Goal: Task Accomplishment & Management: Use online tool/utility

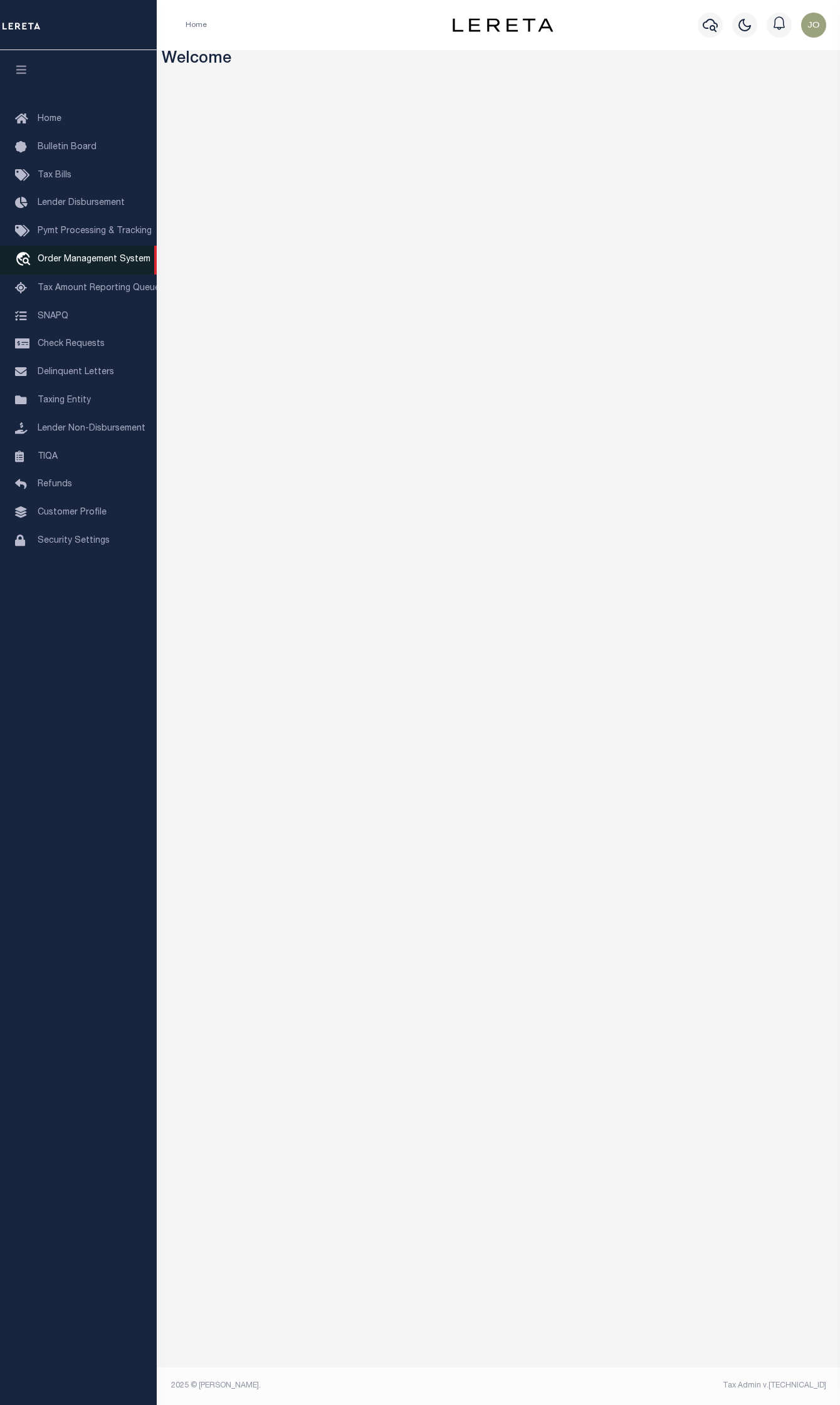
click at [74, 272] on link "travel_explore Order Management System" at bounding box center [78, 260] width 157 height 29
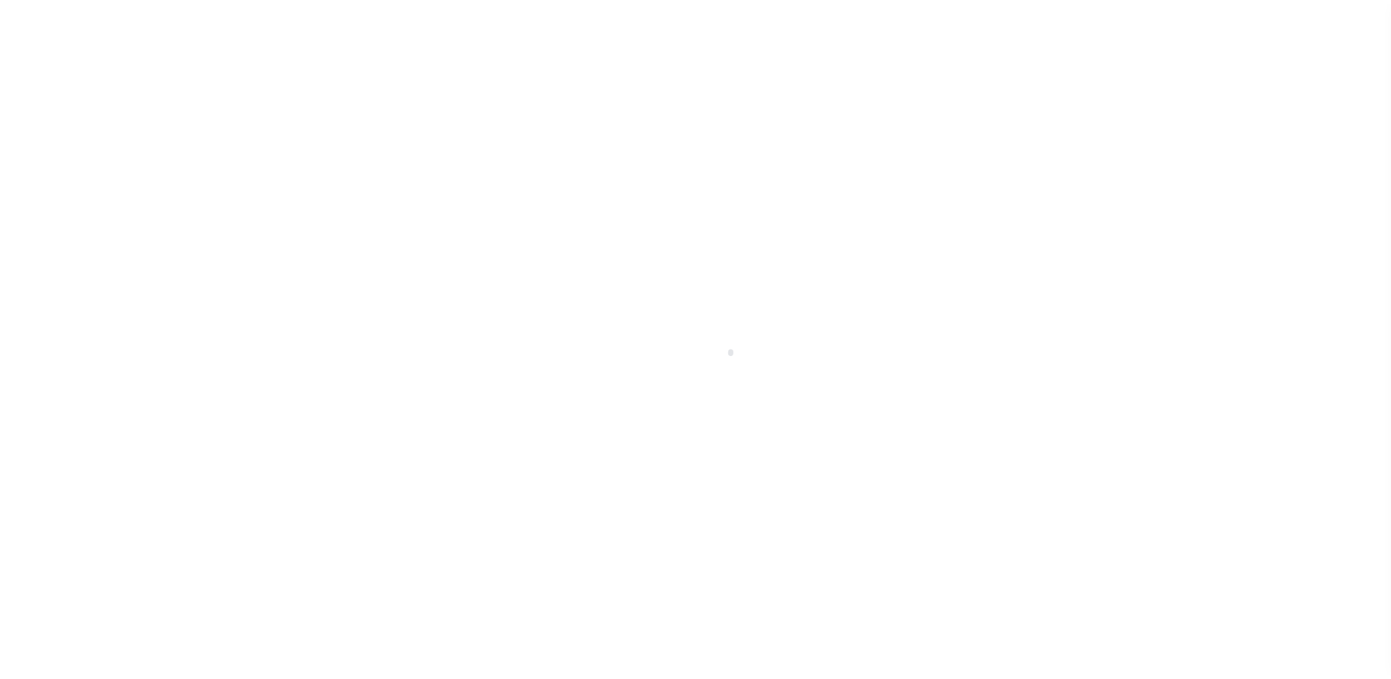
scroll to position [38, 0]
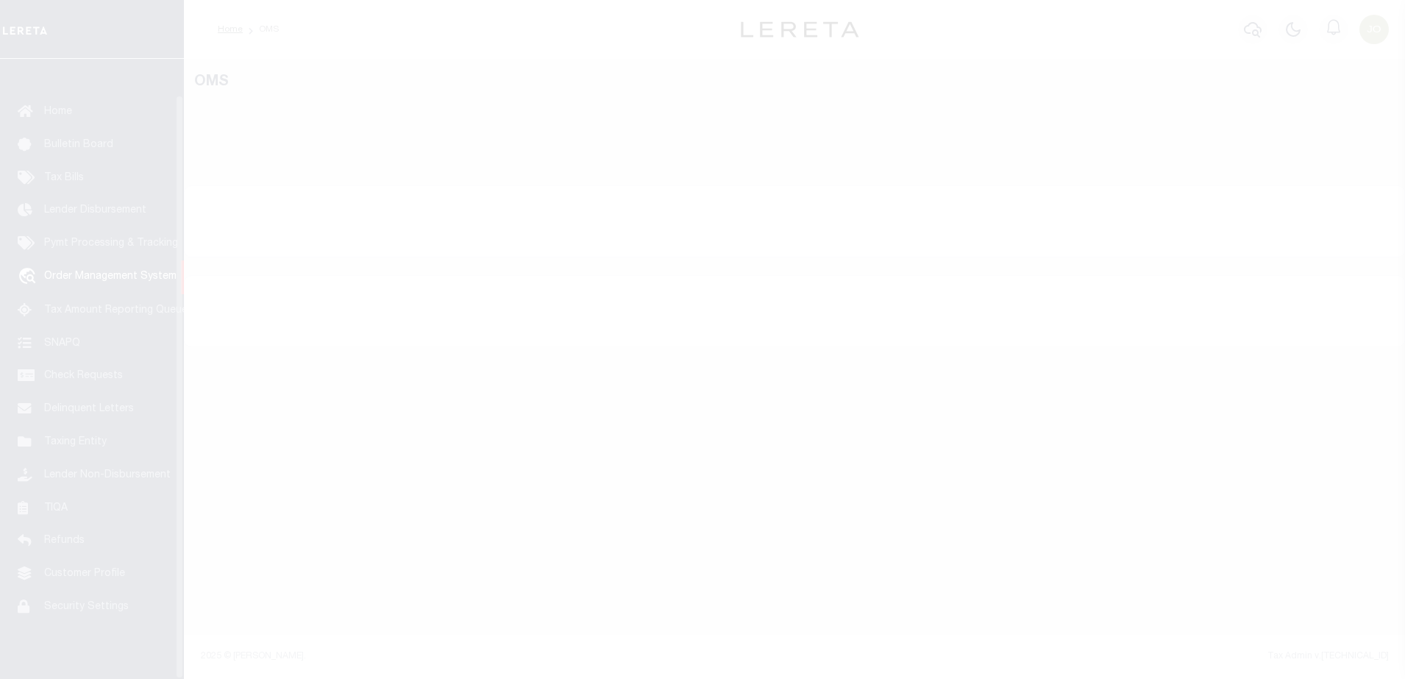
select select "200"
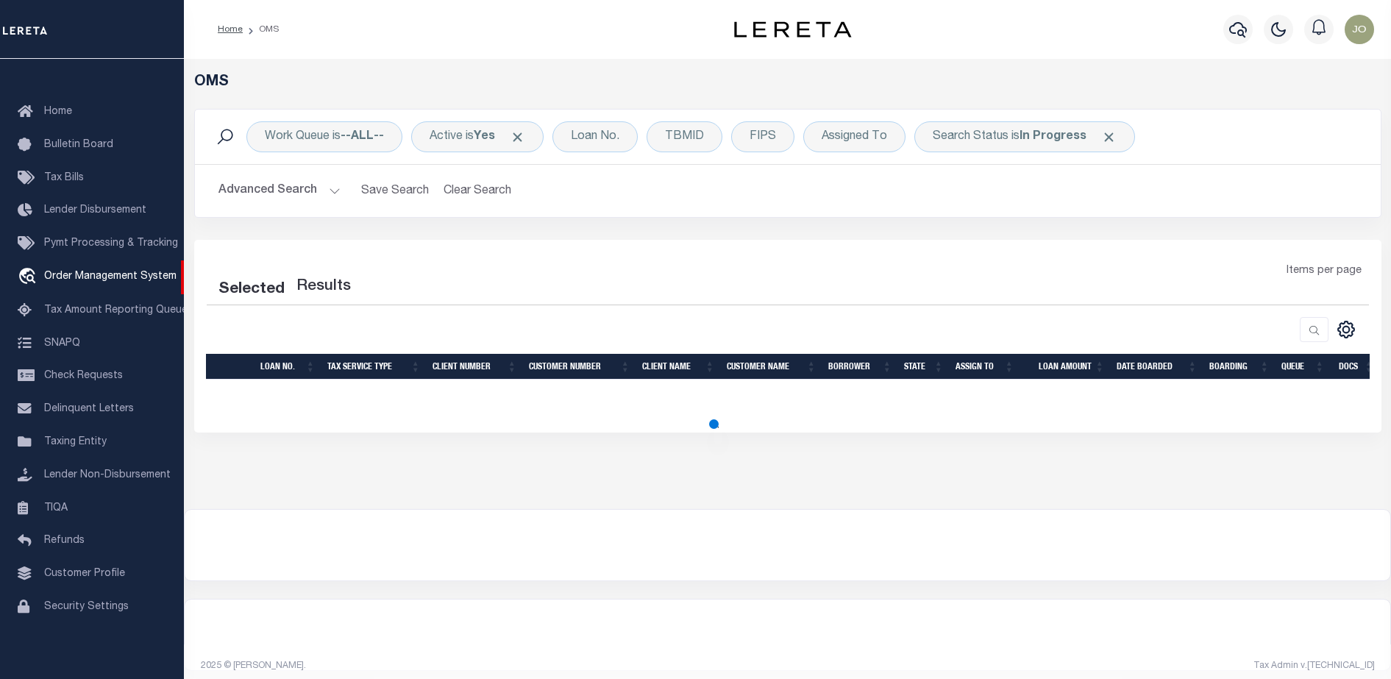
select select "200"
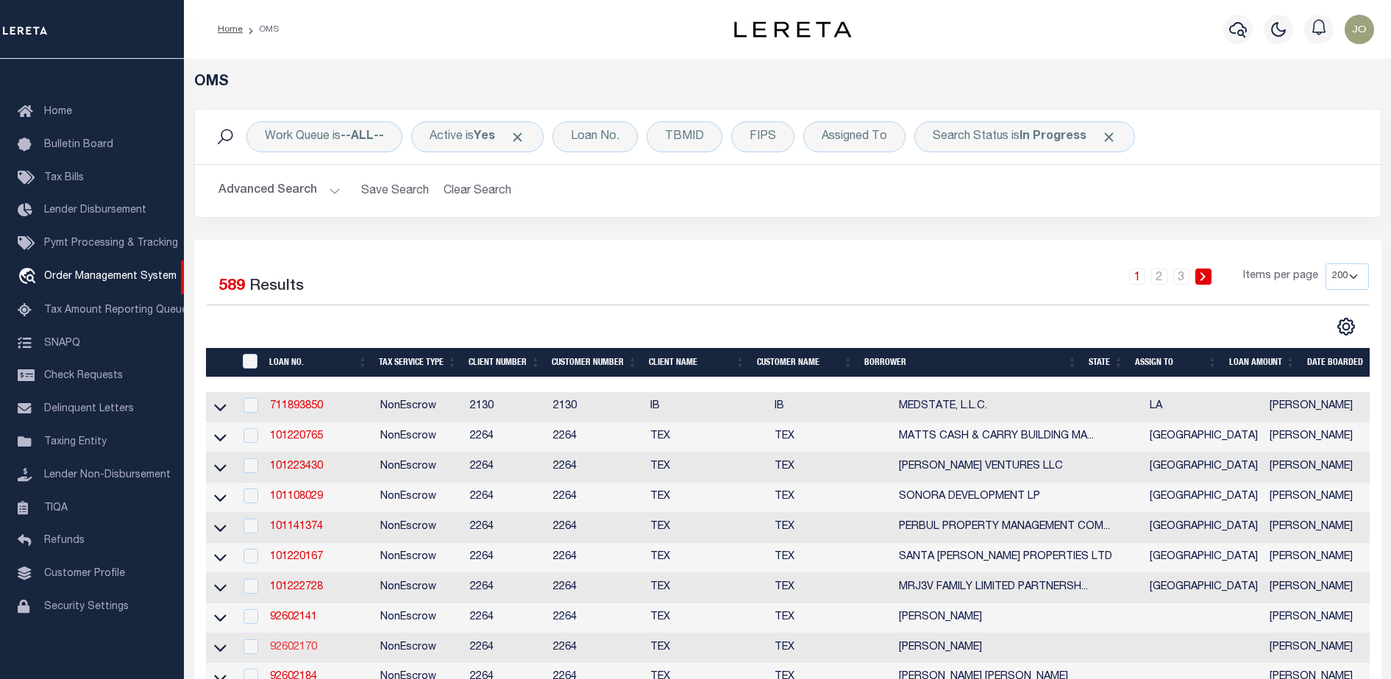
click at [298, 649] on link "92602170" at bounding box center [293, 647] width 47 height 10
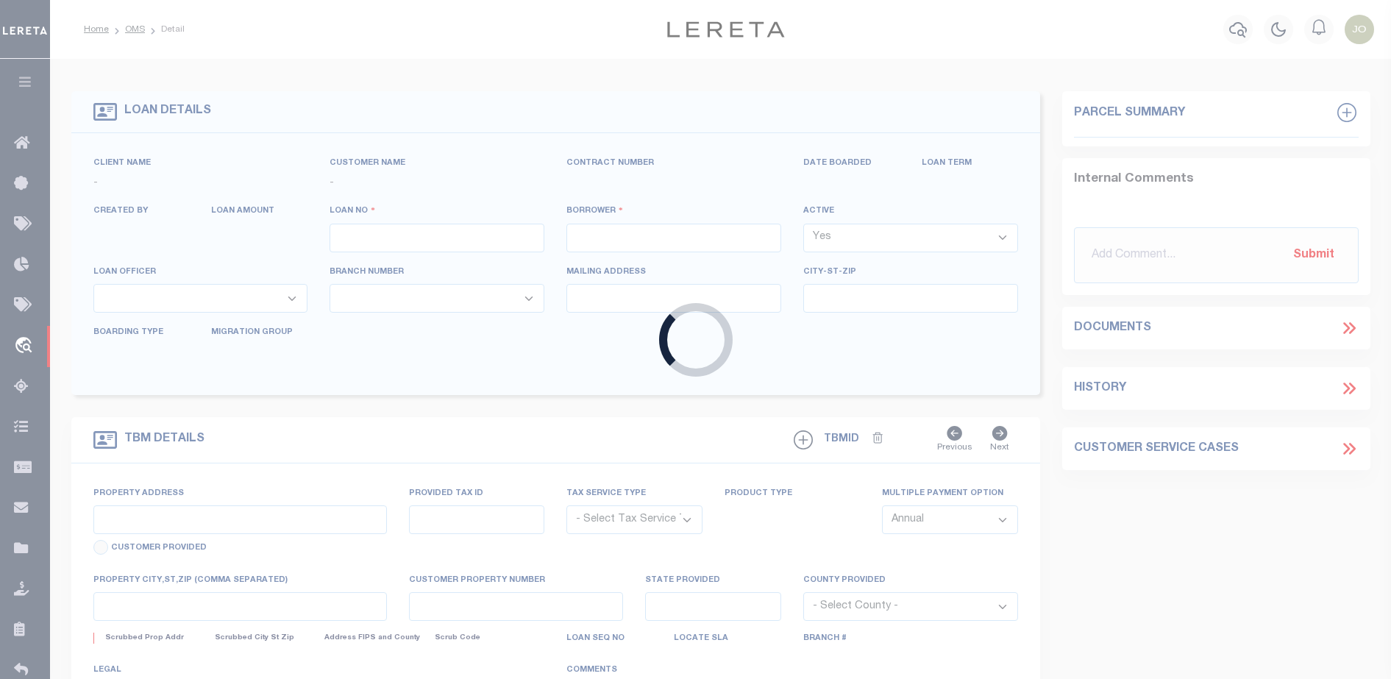
type input "92602170"
type input "[PERSON_NAME]"
select select
type input "[STREET_ADDRESS][PERSON_NAME]"
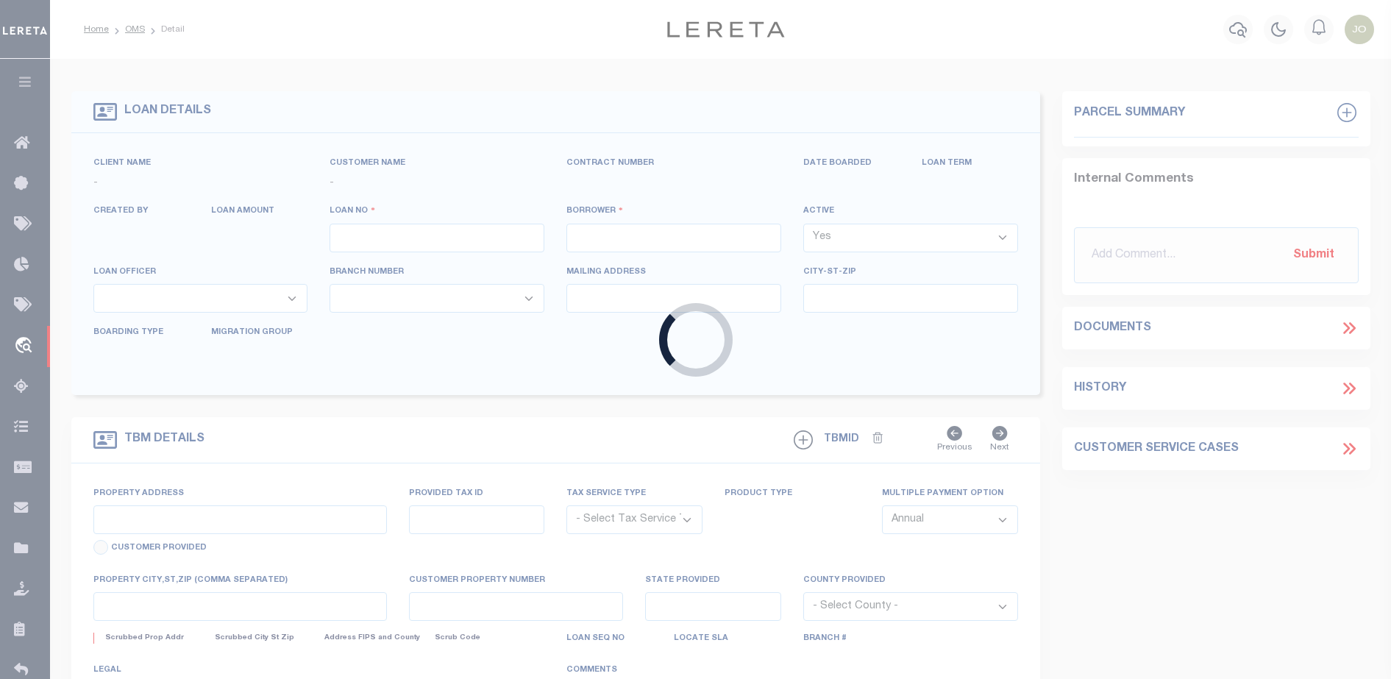
type input "[GEOGRAPHIC_DATA] OR 97201-5373"
select select "NonEscrow"
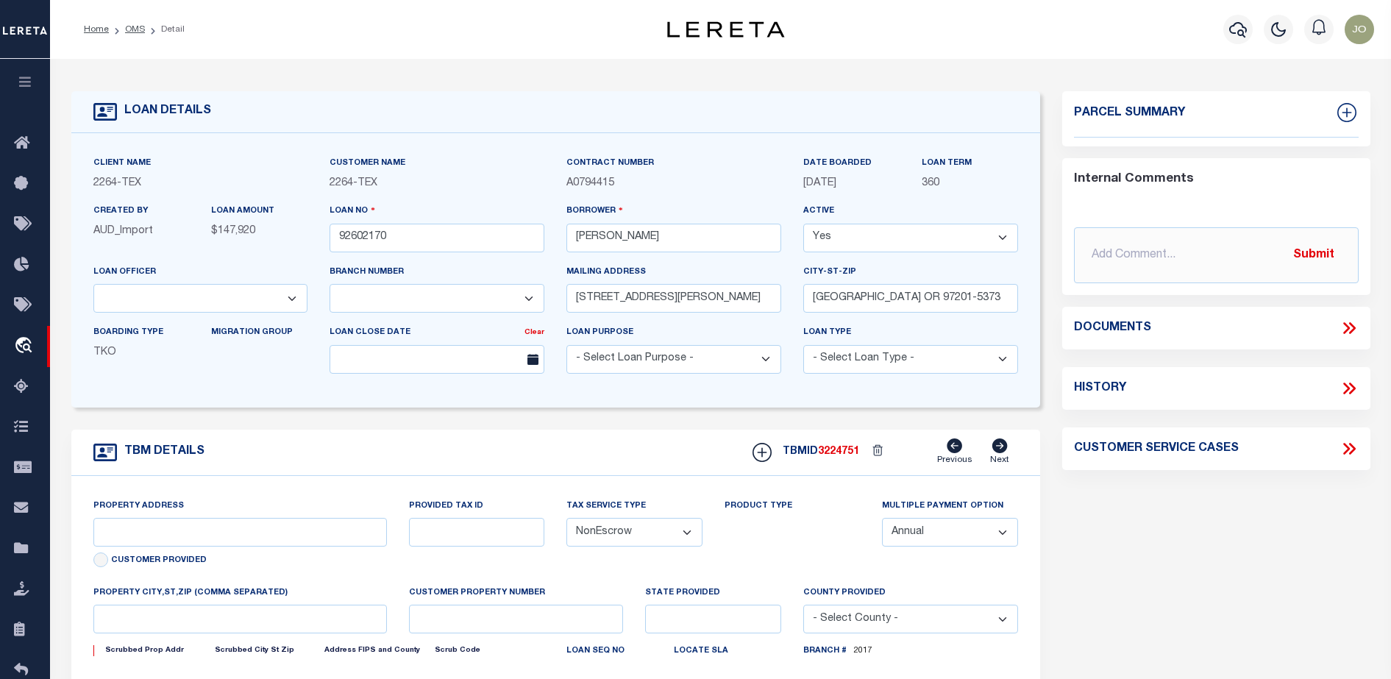
select select "8149"
select select "22457"
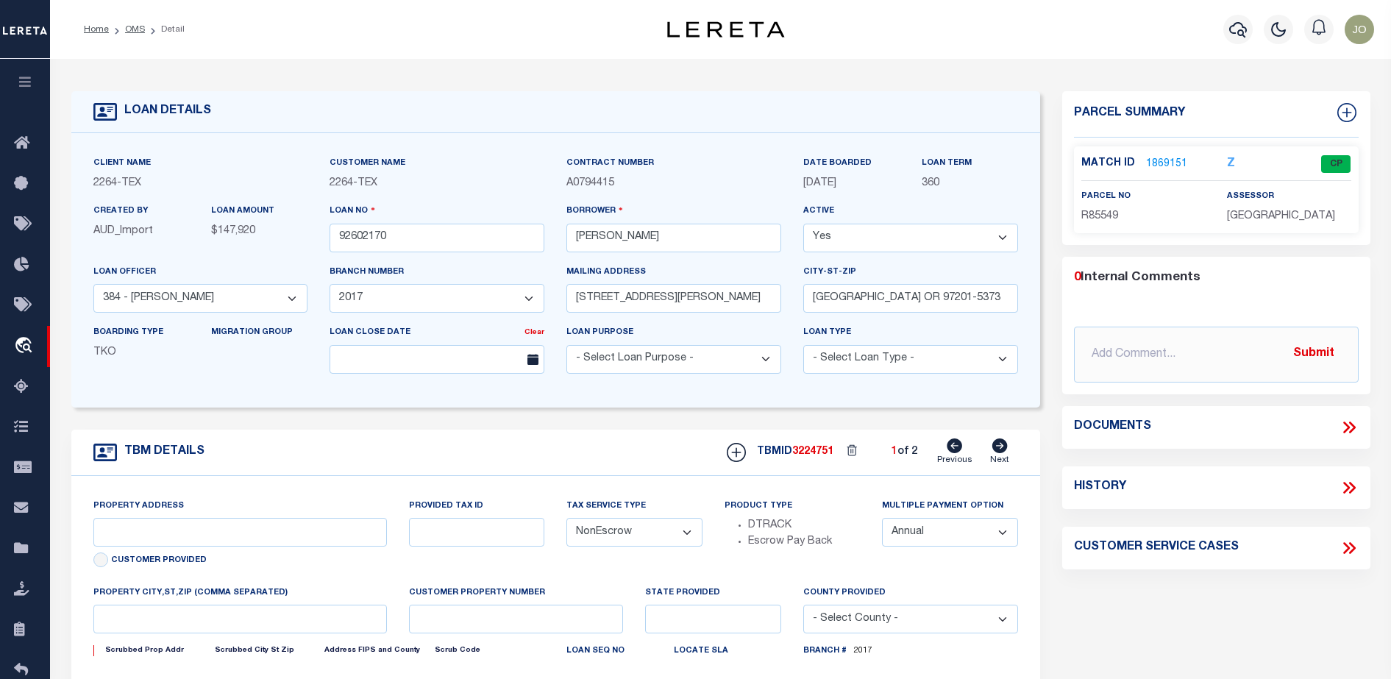
type input "[GEOGRAPHIC_DATA], [GEOGRAPHIC_DATA] 231652001001"
type input "231652001001"
select select
type textarea "LOT 22;[GEOGRAPHIC_DATA];[GEOGRAPHIC_DATA];[GEOGRAPHIC_DATA]"
click at [1351, 432] on icon at bounding box center [1349, 427] width 19 height 19
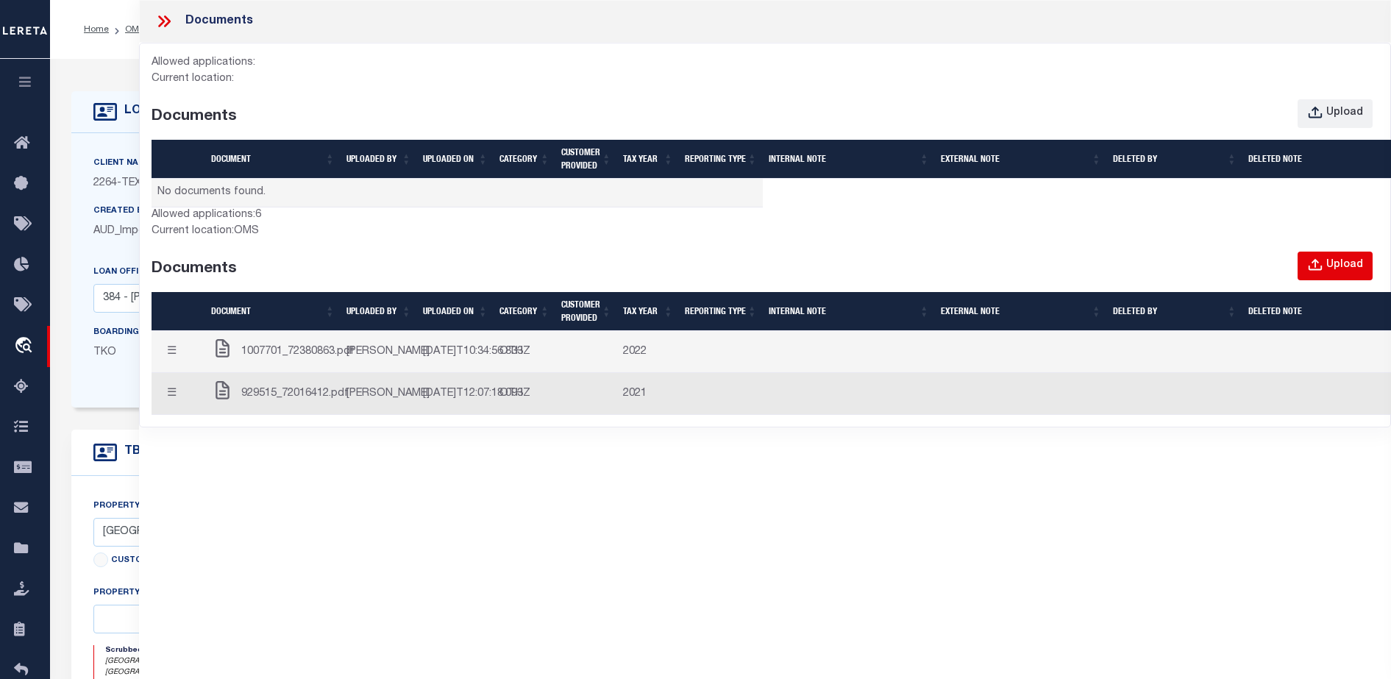
click at [1362, 255] on button "Upload" at bounding box center [1335, 266] width 75 height 29
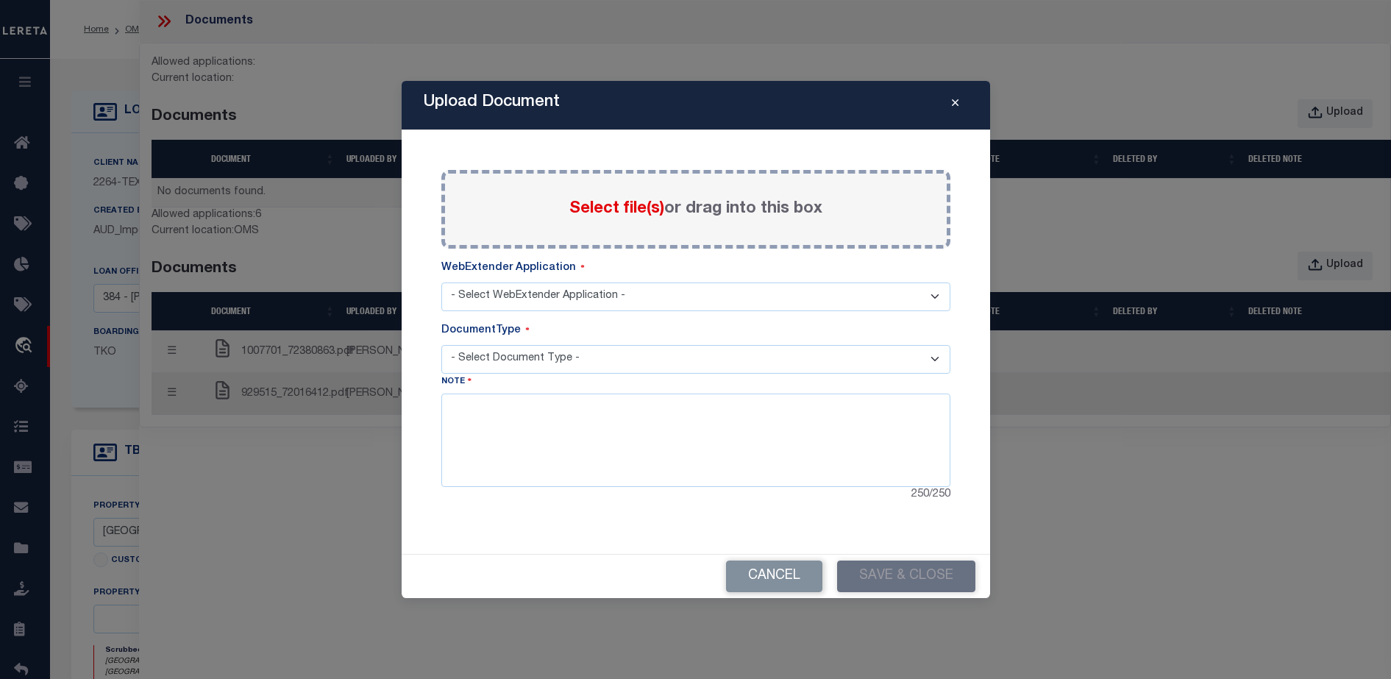
click at [808, 304] on select "- Select WebExtender Application - SERVICES" at bounding box center [695, 296] width 509 height 29
select select "6"
click at [441, 282] on select "- Select WebExtender Application - SERVICES" at bounding box center [695, 296] width 509 height 29
click at [718, 358] on select "- Select Document Type -" at bounding box center [695, 359] width 509 height 29
select select "TAX"
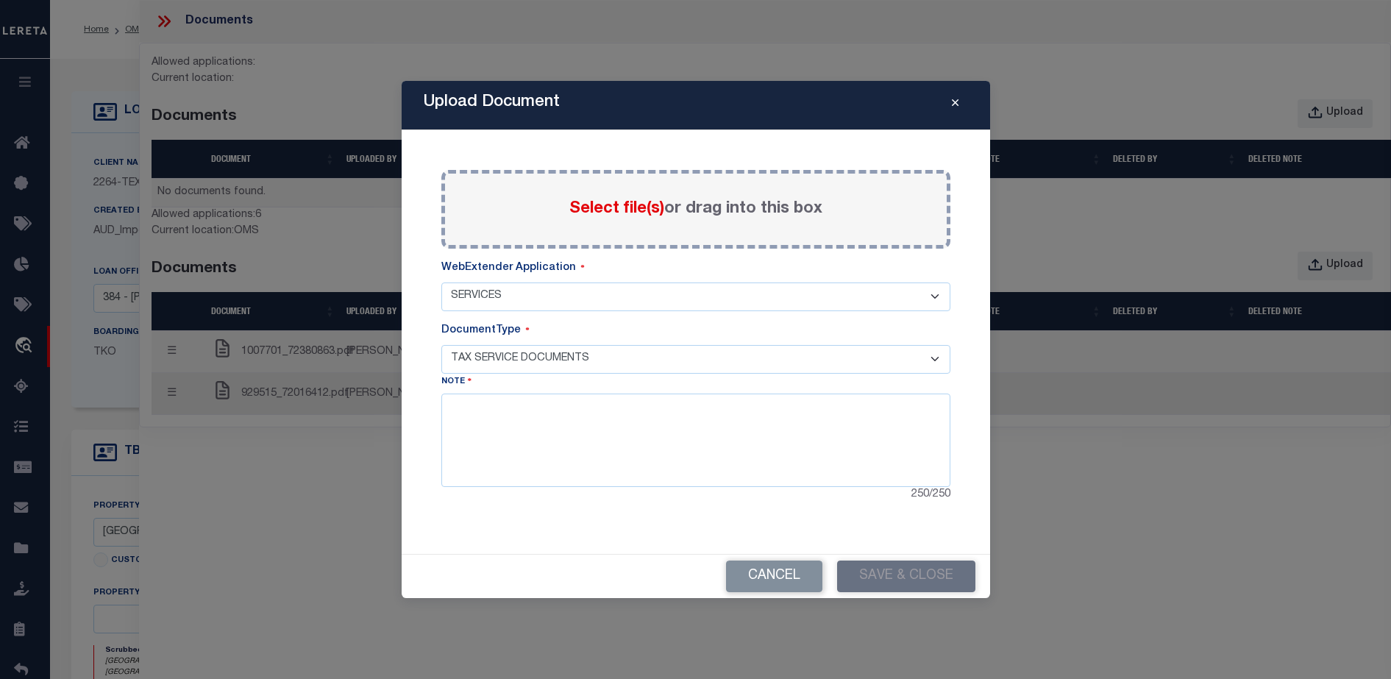
click at [441, 345] on select "- Select Document Type - TAX SERVICE DOCUMENTS LEGAL" at bounding box center [695, 359] width 509 height 29
click at [659, 419] on textarea at bounding box center [695, 440] width 509 height 93
type textarea "fgdgdgdfgdg"
click at [578, 201] on span "Select file(s)" at bounding box center [616, 209] width 95 height 16
click at [0, 0] on input "Select file(s) or drag into this box" at bounding box center [0, 0] width 0 height 0
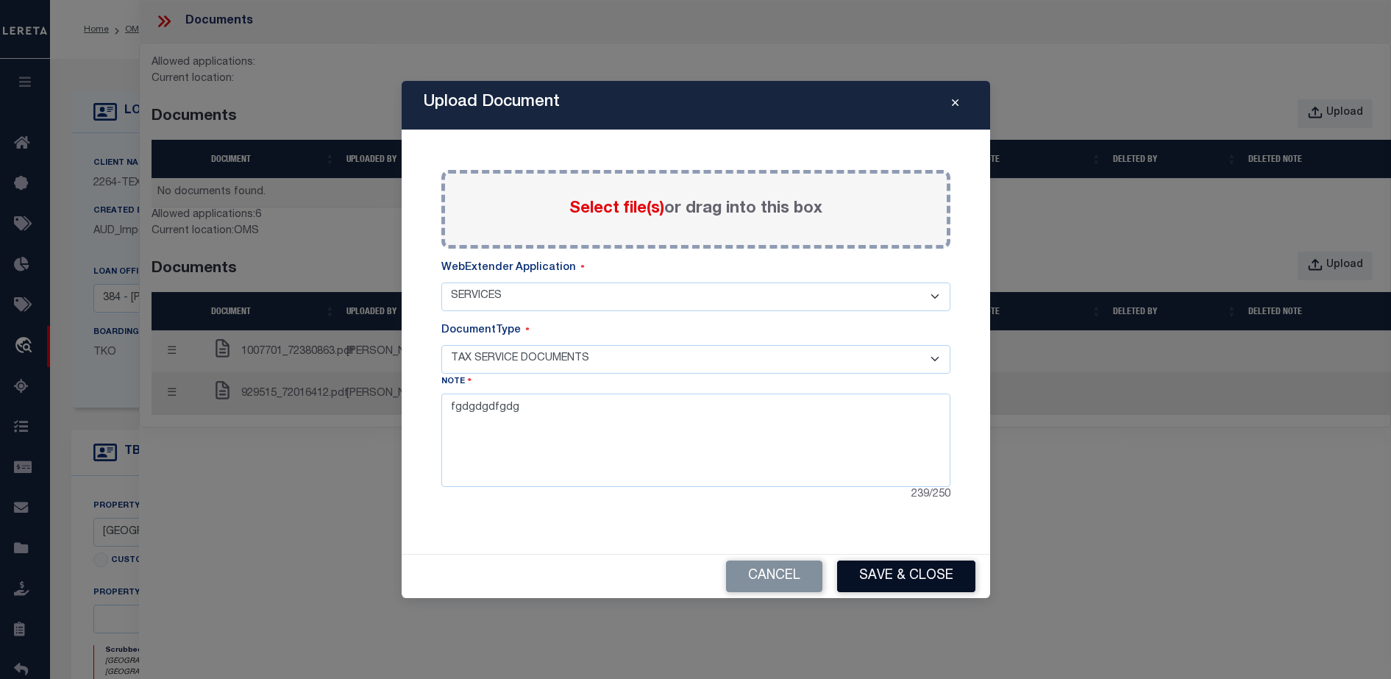
click at [891, 571] on button "Save & Close" at bounding box center [906, 577] width 138 height 32
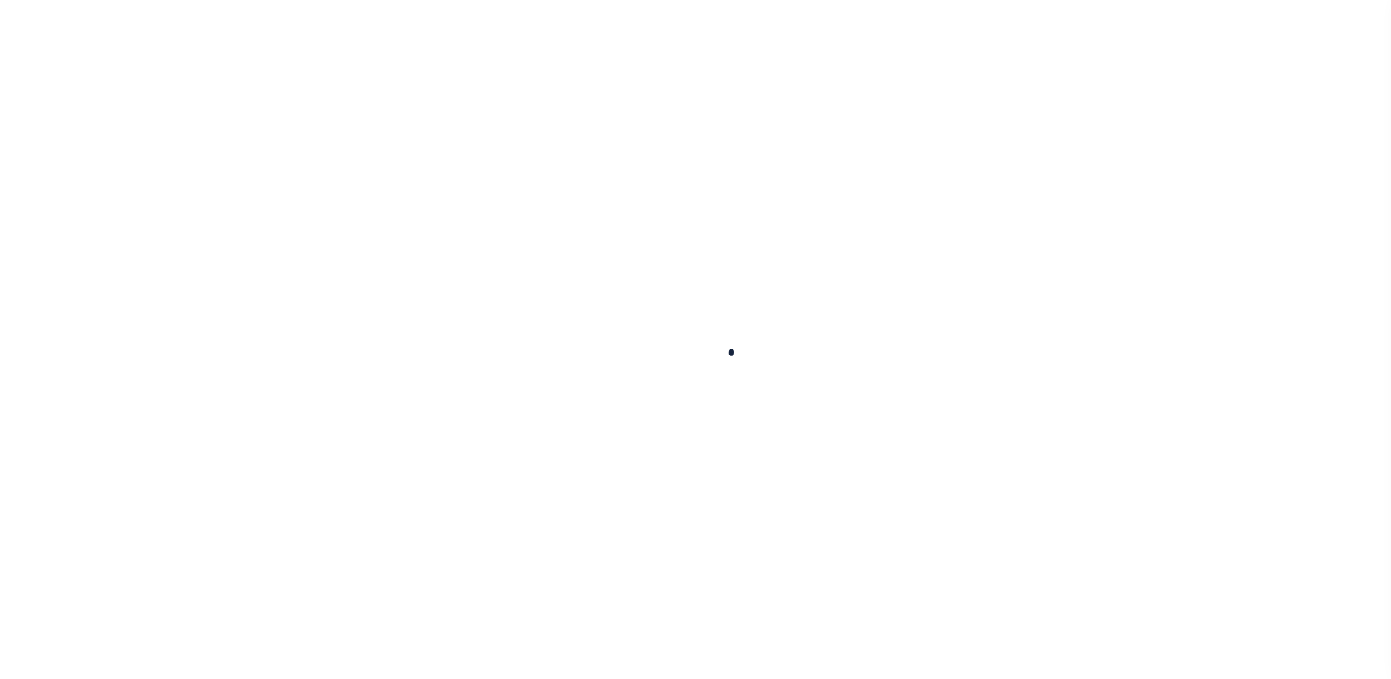
type input "92602170"
type input "[PERSON_NAME]"
select select
type input "[STREET_ADDRESS][PERSON_NAME]"
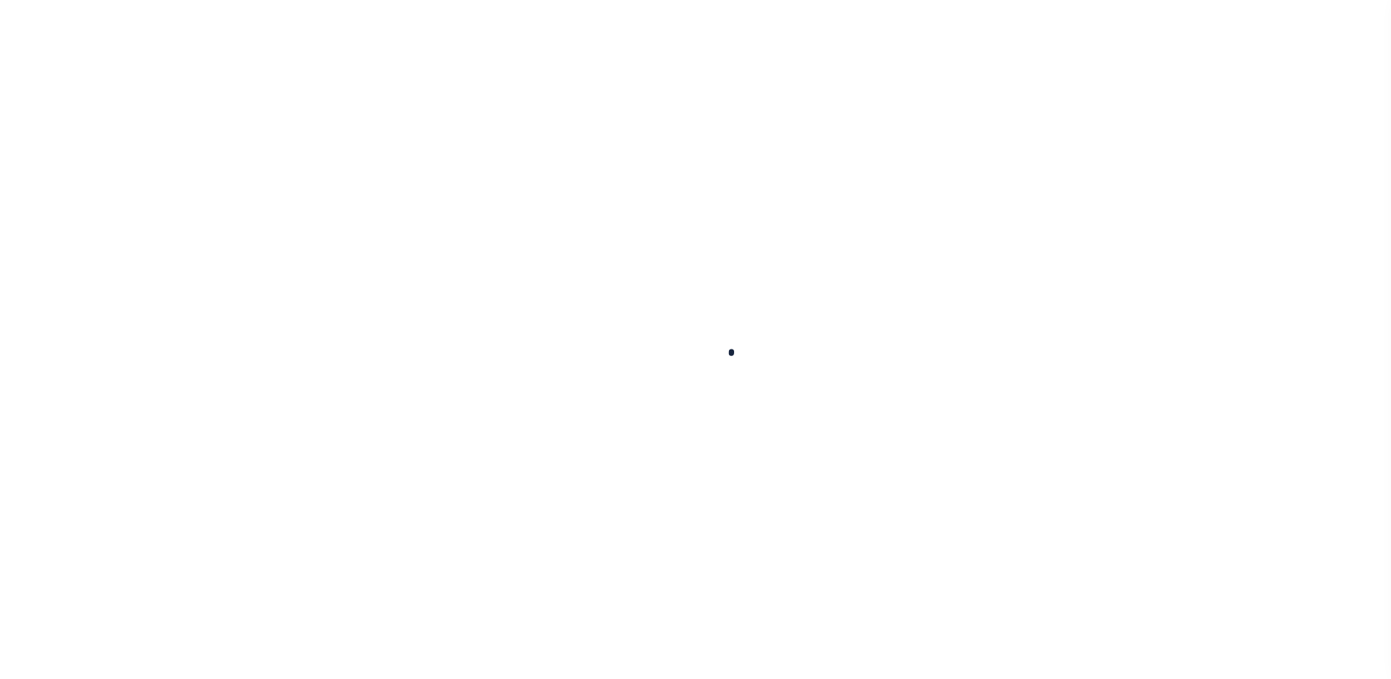
type input "[GEOGRAPHIC_DATA] OR 97201-5373"
select select "NonEscrow"
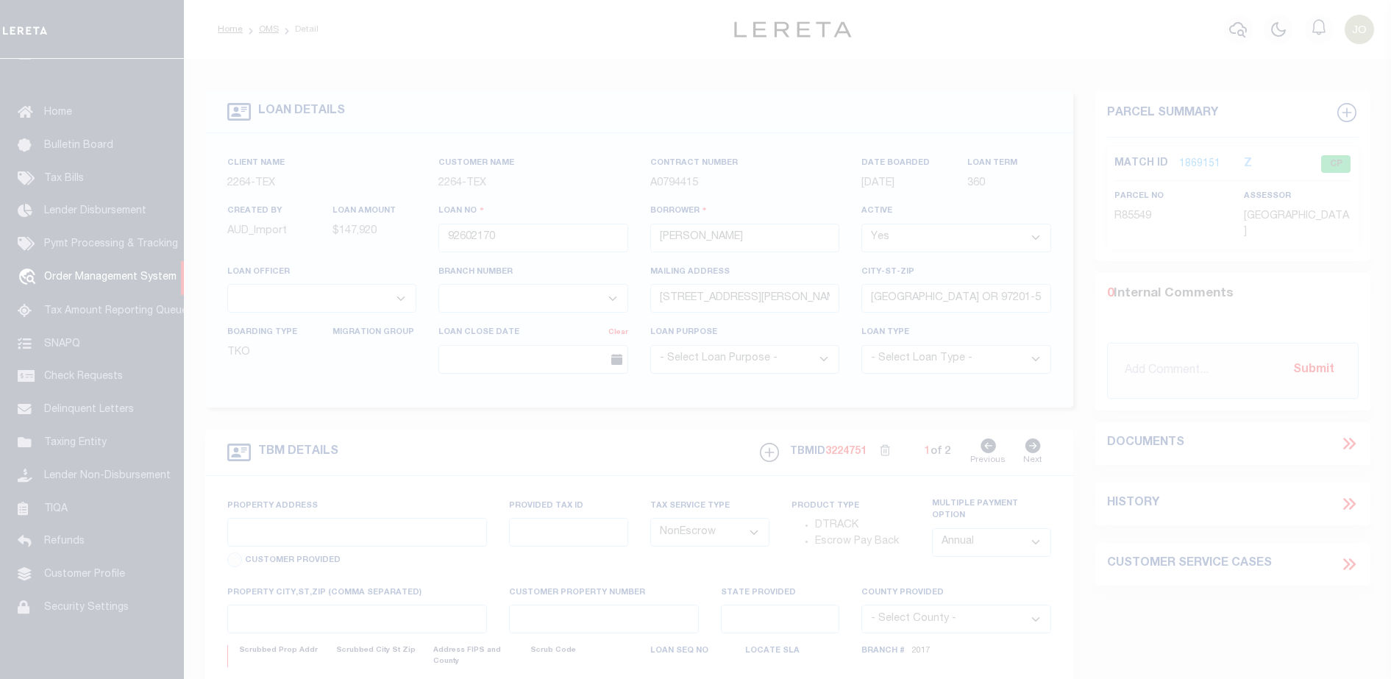
select select "8149"
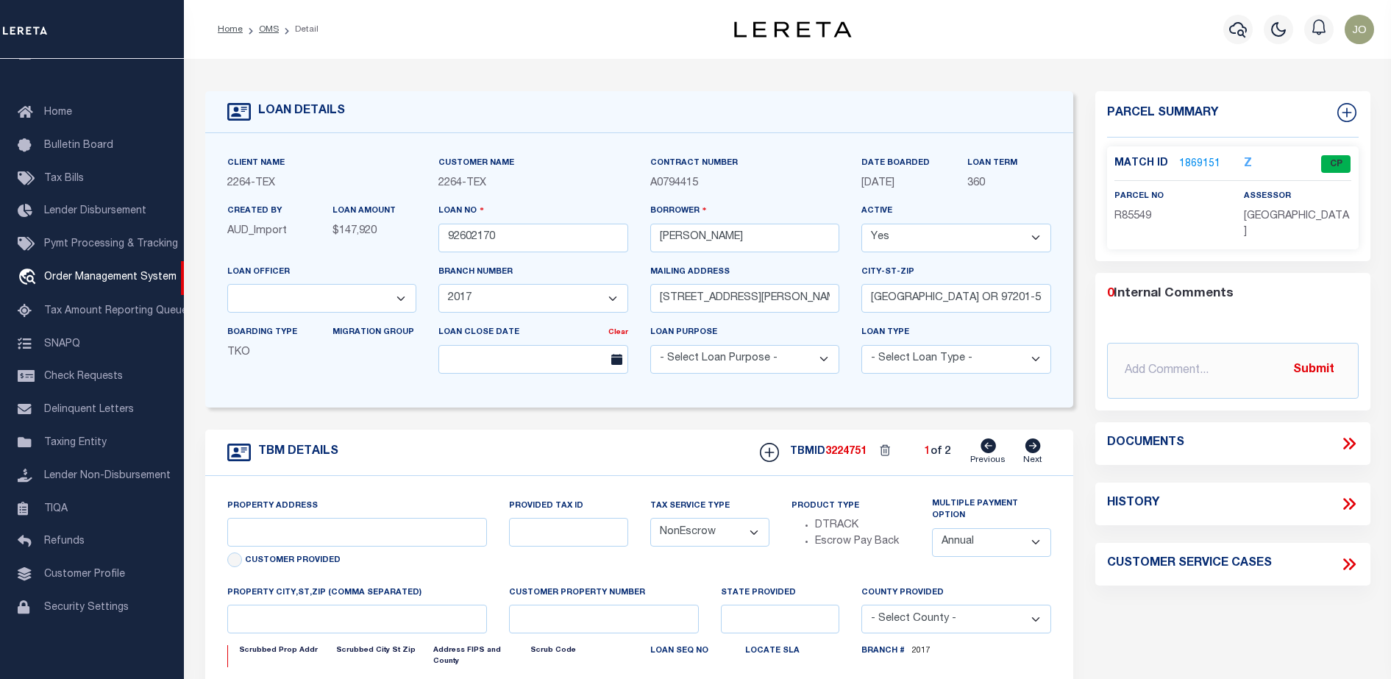
select select "22457"
type input "[GEOGRAPHIC_DATA], [GEOGRAPHIC_DATA] 231652001001"
type input "231652001001"
select select
type textarea "LOT 22;[GEOGRAPHIC_DATA];[GEOGRAPHIC_DATA];[GEOGRAPHIC_DATA]"
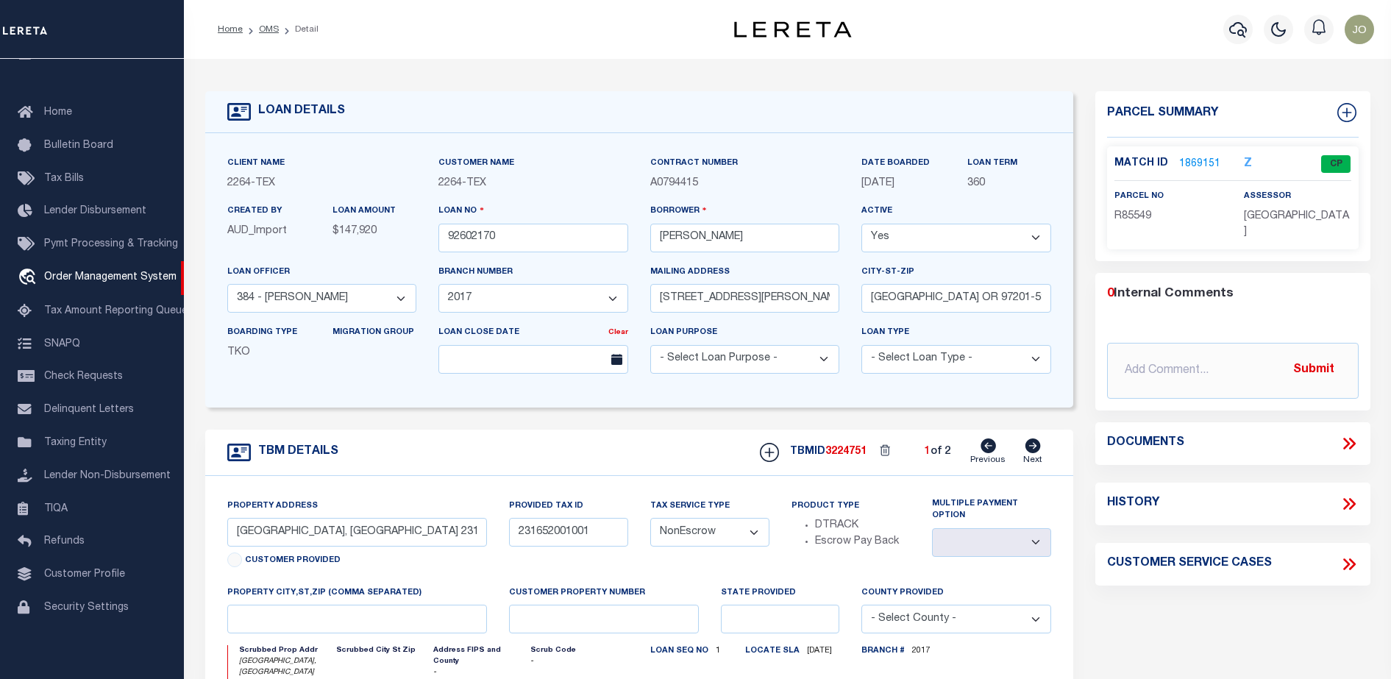
click at [1354, 438] on icon at bounding box center [1351, 444] width 7 height 12
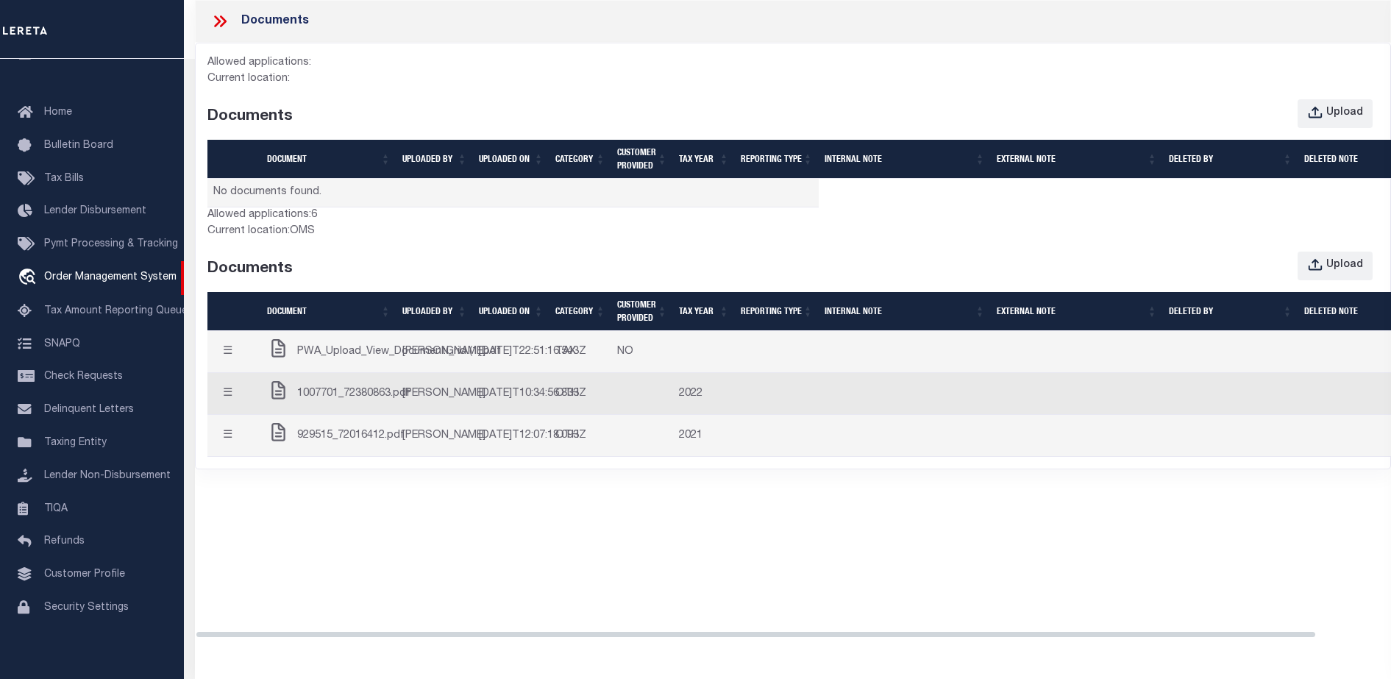
click at [447, 357] on td "[PERSON_NAME]" at bounding box center [435, 352] width 77 height 42
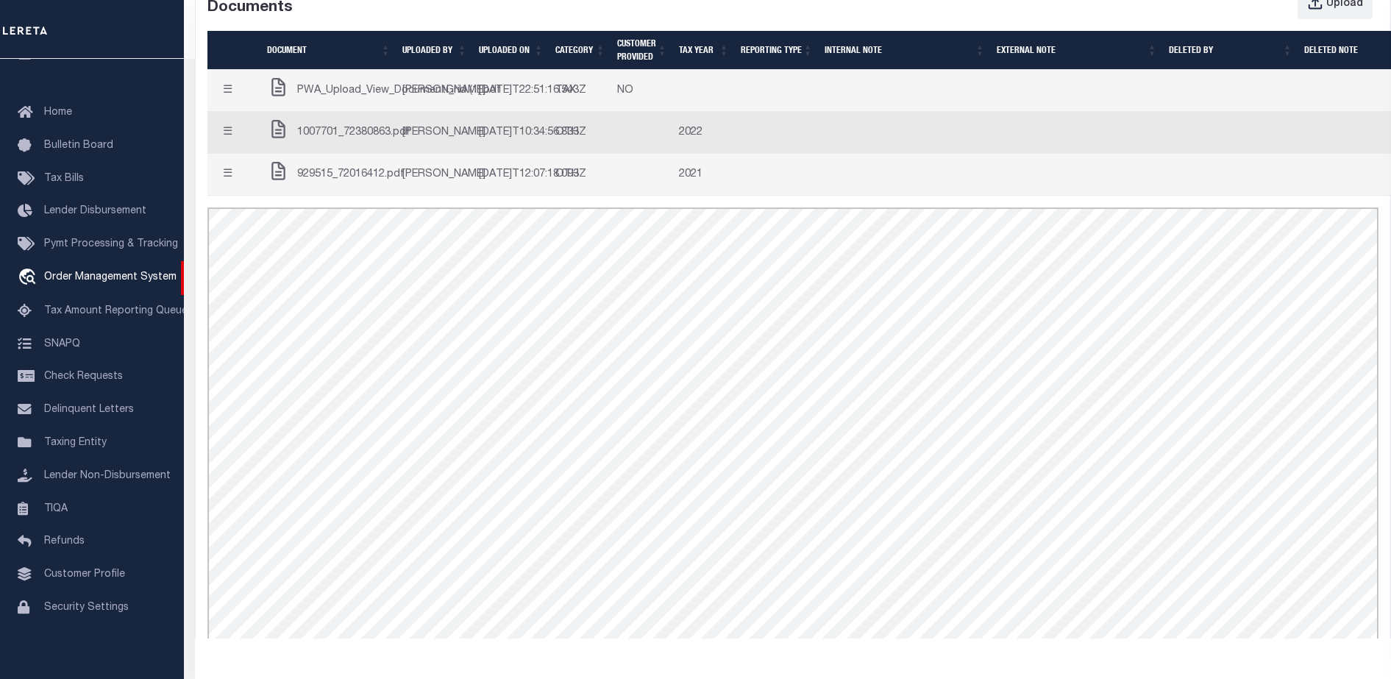
scroll to position [261, 79]
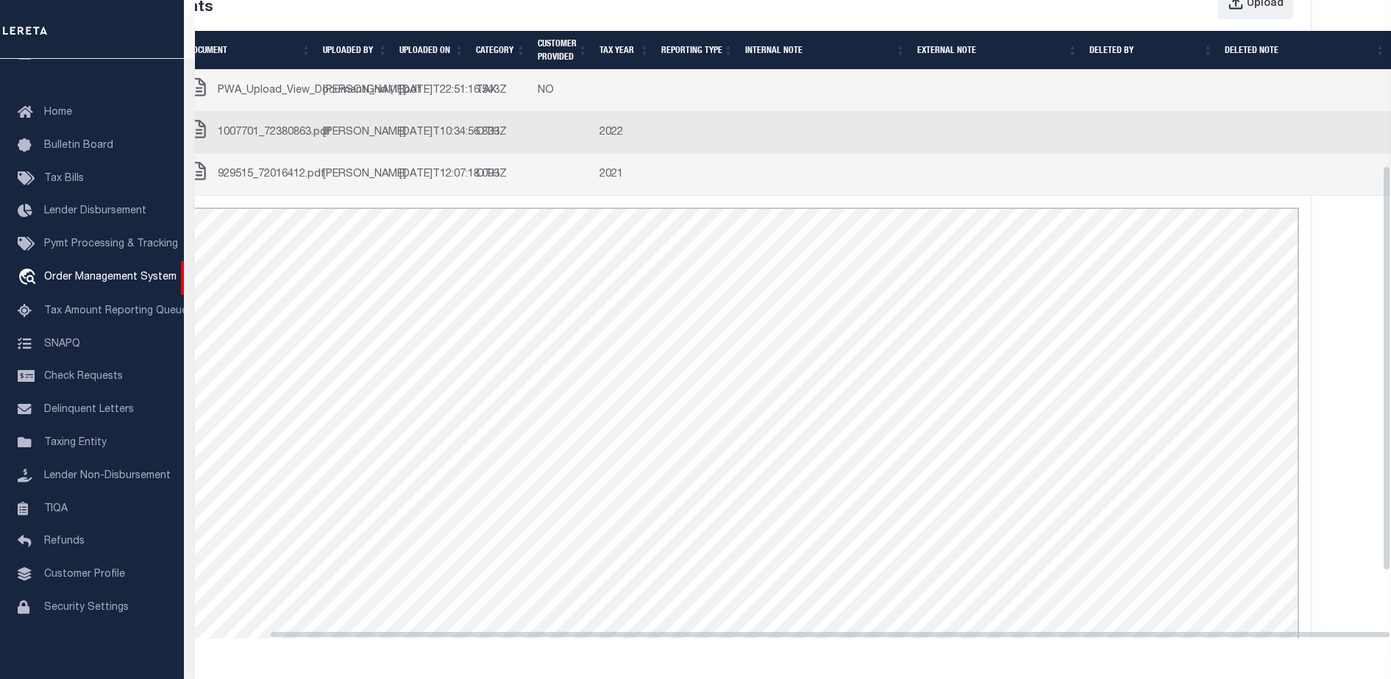
drag, startPoint x: 977, startPoint y: 213, endPoint x: 1217, endPoint y: 205, distance: 240.0
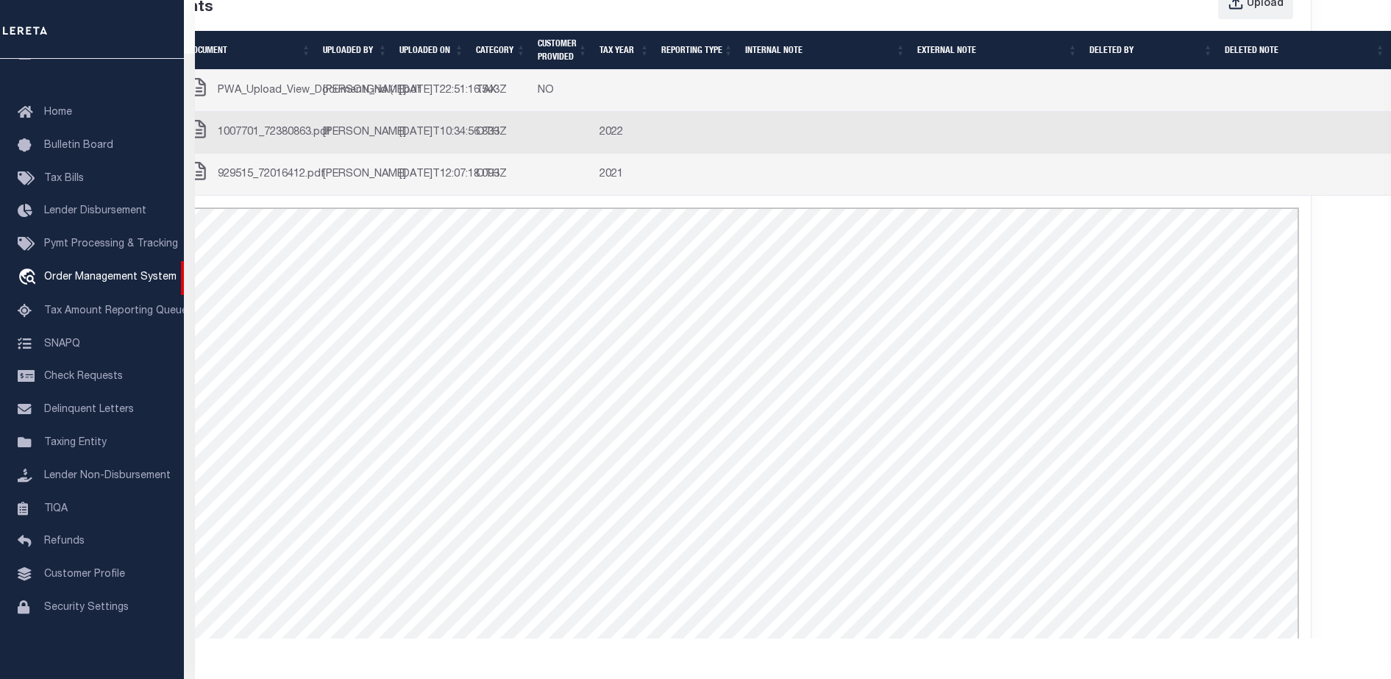
scroll to position [11, 0]
drag, startPoint x: 1262, startPoint y: 192, endPoint x: 675, endPoint y: 221, distance: 587.8
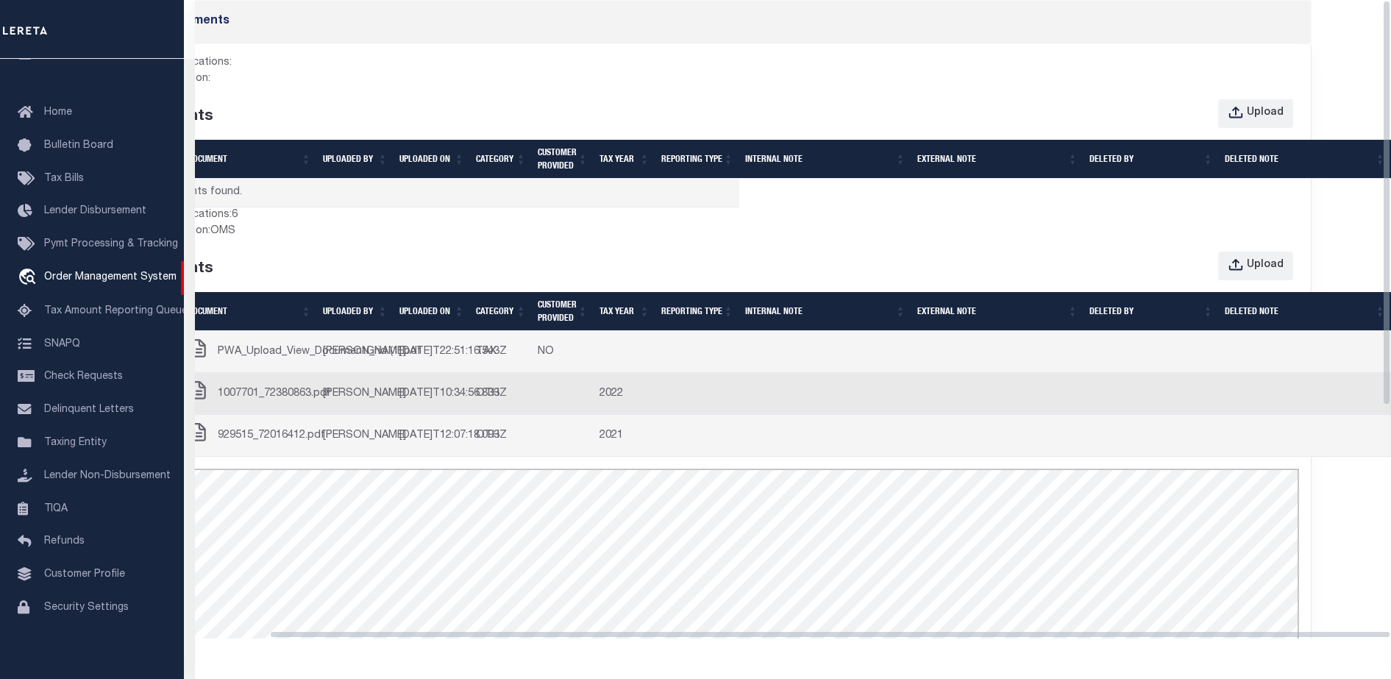
scroll to position [2, 44]
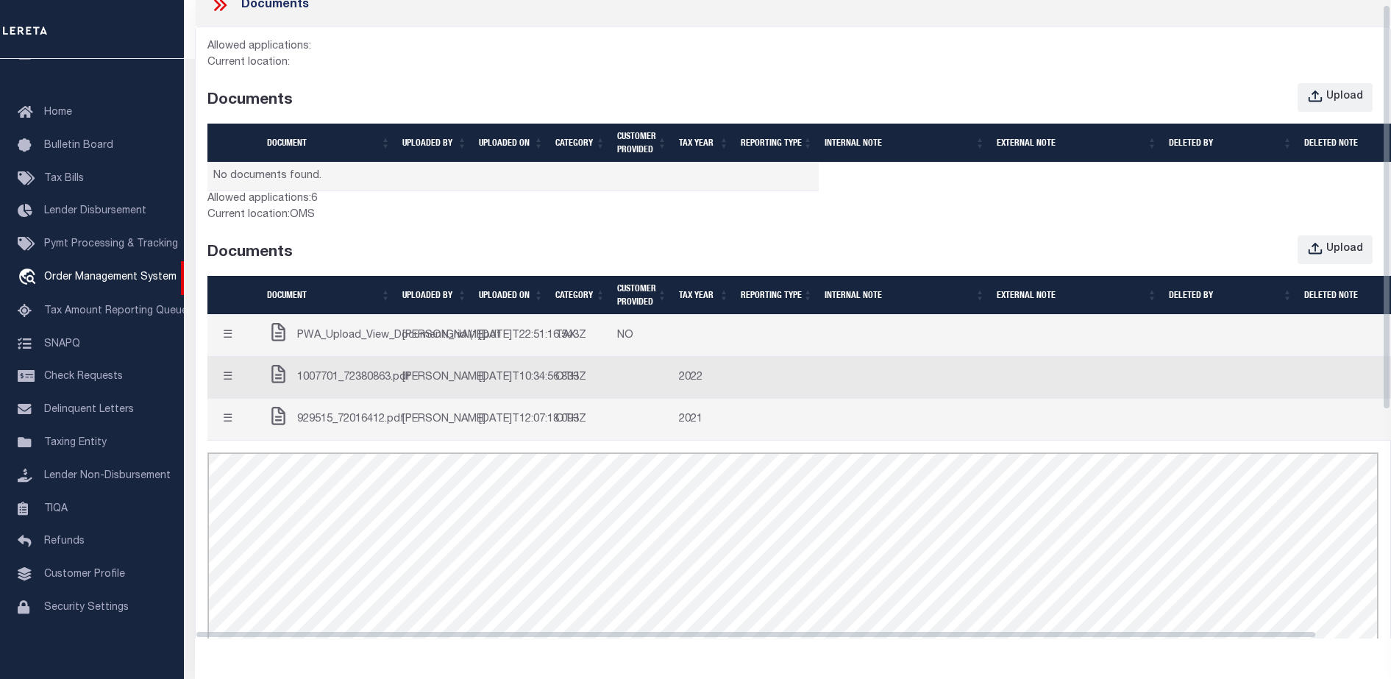
drag, startPoint x: 904, startPoint y: 299, endPoint x: 457, endPoint y: 340, distance: 449.2
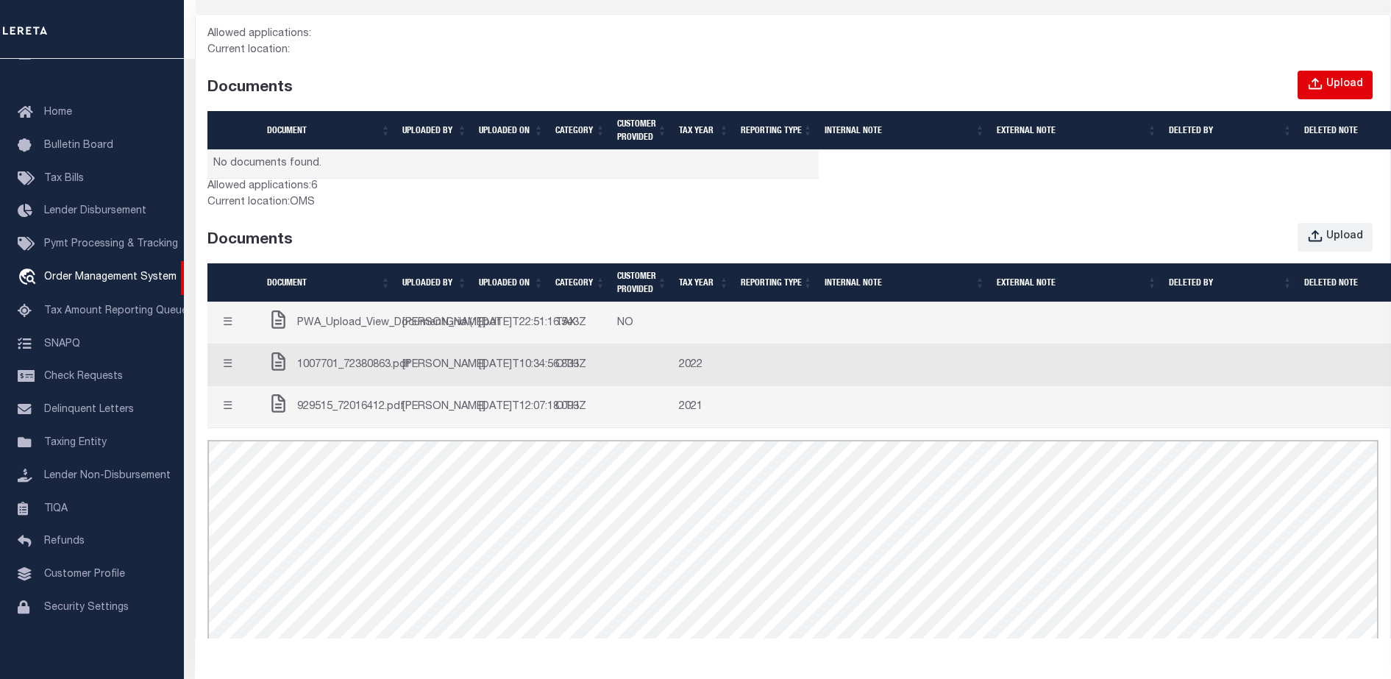
click at [1335, 84] on div "Upload" at bounding box center [1344, 85] width 37 height 16
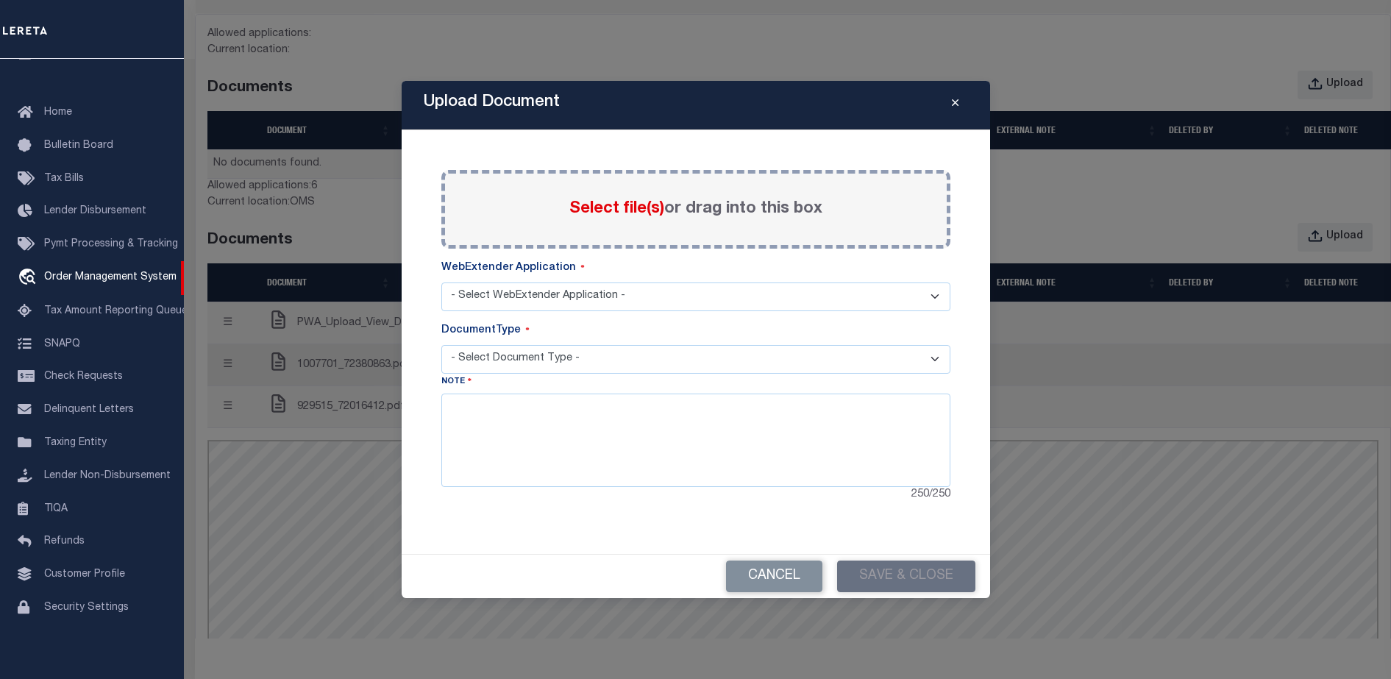
drag, startPoint x: 955, startPoint y: 102, endPoint x: 1062, endPoint y: 135, distance: 112.2
click at [954, 103] on icon "Close" at bounding box center [955, 103] width 7 height 11
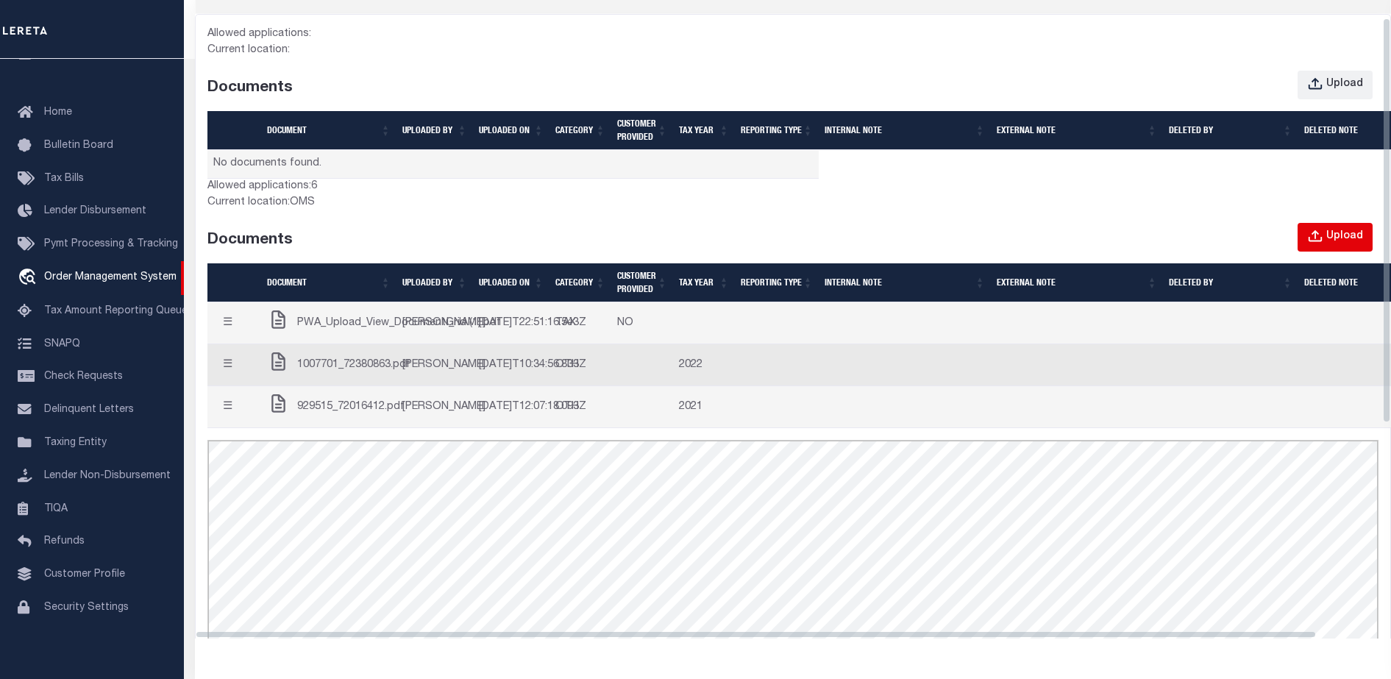
click at [1364, 224] on button "Upload" at bounding box center [1335, 237] width 75 height 29
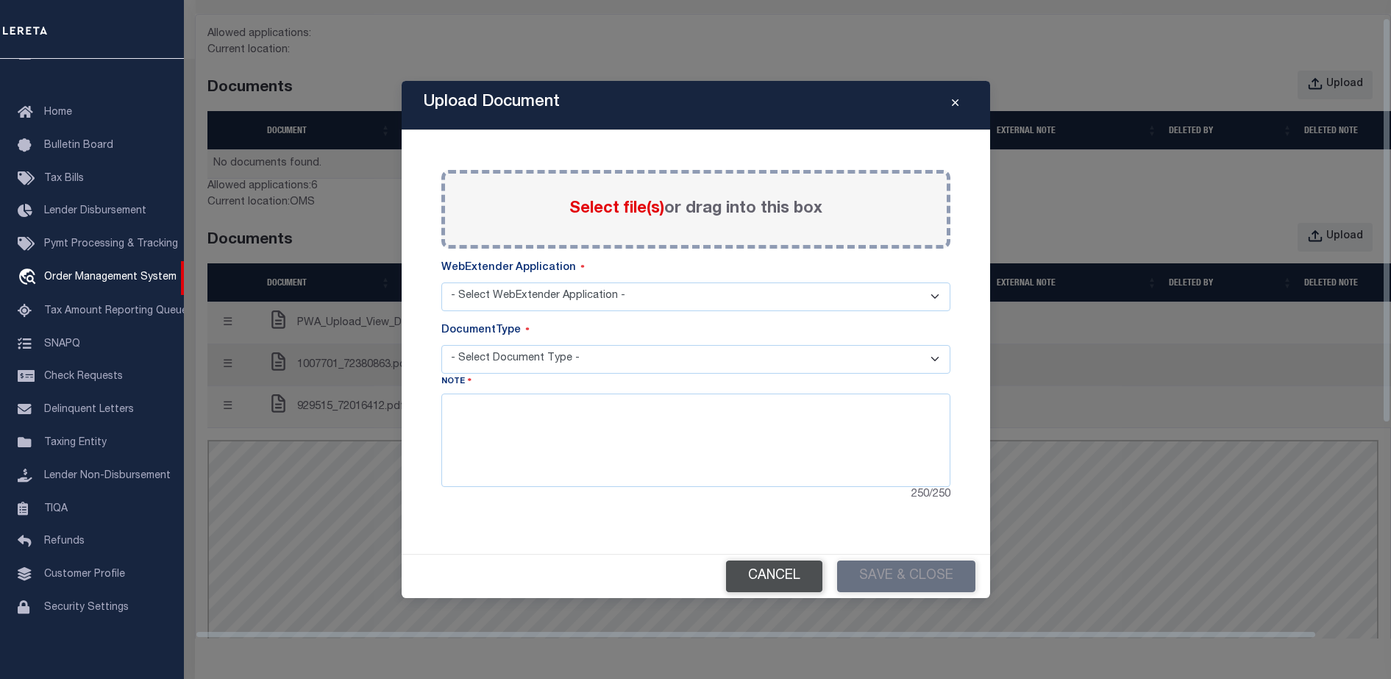
click at [800, 565] on button "Cancel" at bounding box center [774, 577] width 96 height 32
